Goal: Check status: Check status

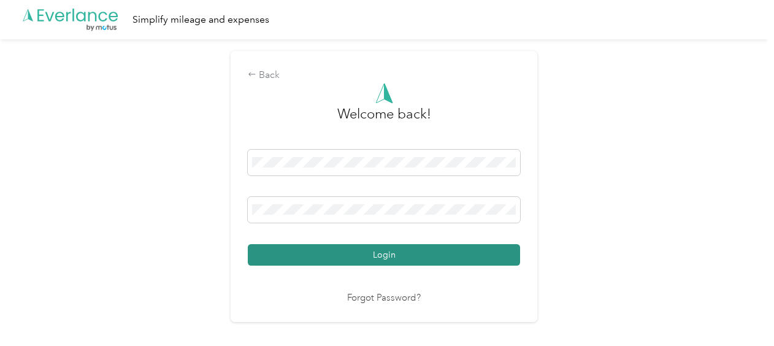
click at [422, 256] on button "Login" at bounding box center [384, 254] width 272 height 21
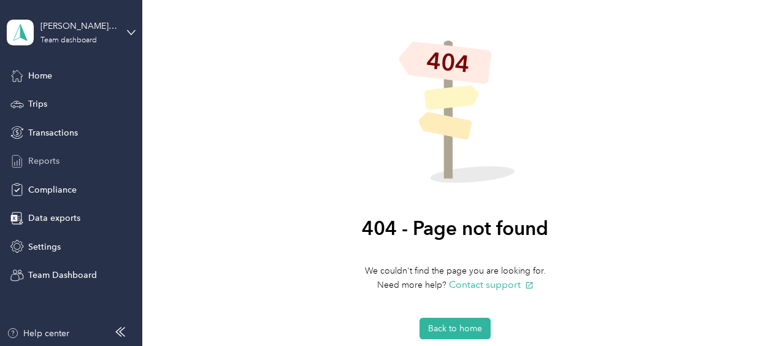
click at [51, 162] on span "Reports" at bounding box center [43, 160] width 31 height 13
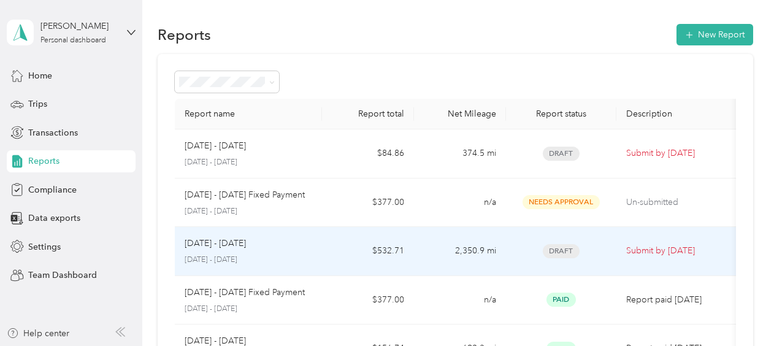
click at [294, 244] on div "[DATE] - [DATE]" at bounding box center [248, 243] width 127 height 13
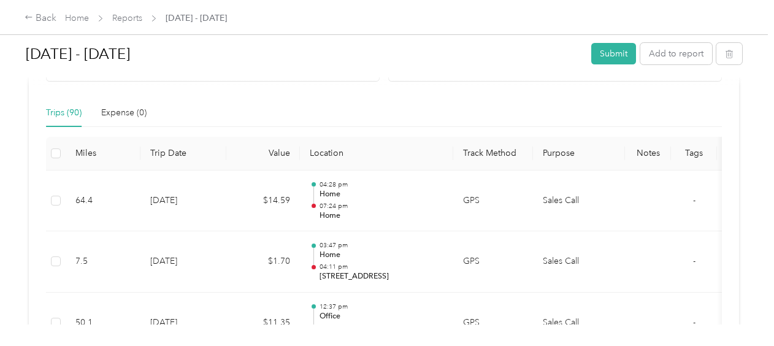
scroll to position [306, 0]
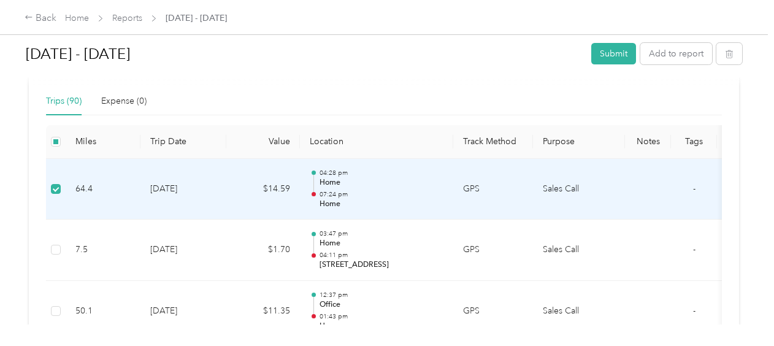
click at [620, 173] on td "Sales Call" at bounding box center [579, 189] width 92 height 61
